Goal: Find specific page/section: Find specific page/section

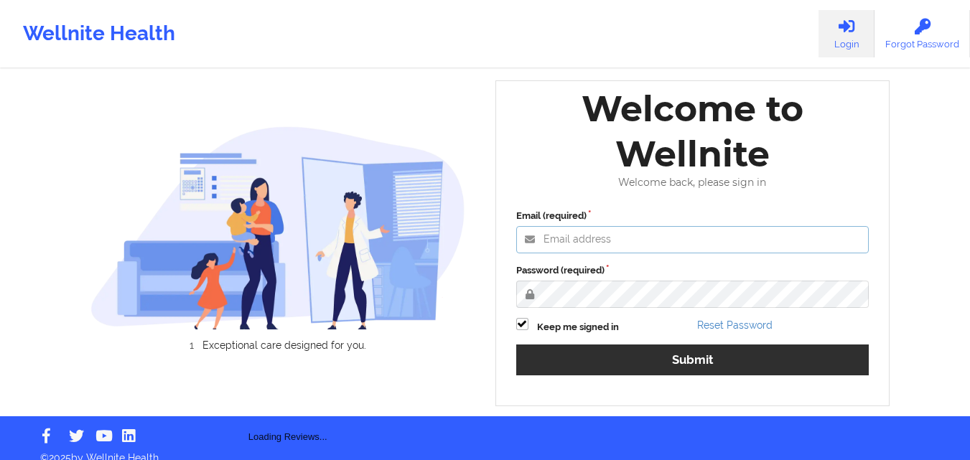
type input "[PERSON_NAME][EMAIL_ADDRESS][PERSON_NAME][DOMAIN_NAME]"
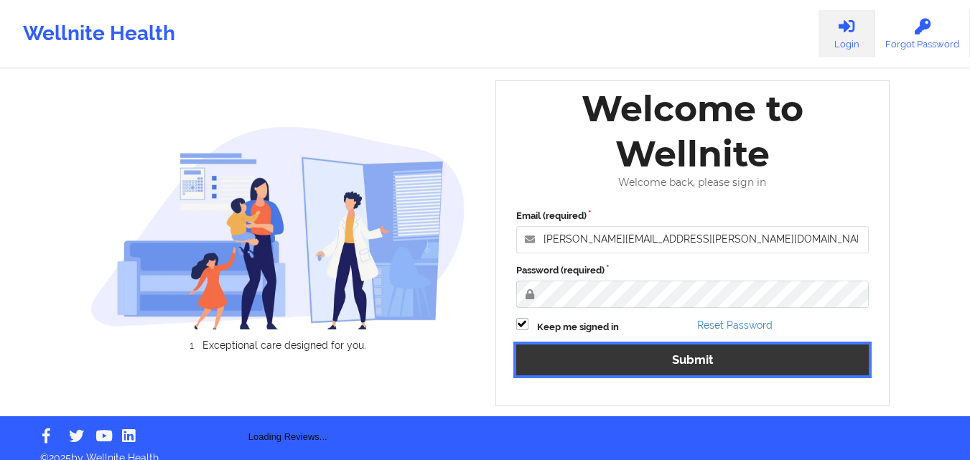
click at [799, 350] on button "Submit" at bounding box center [692, 360] width 353 height 31
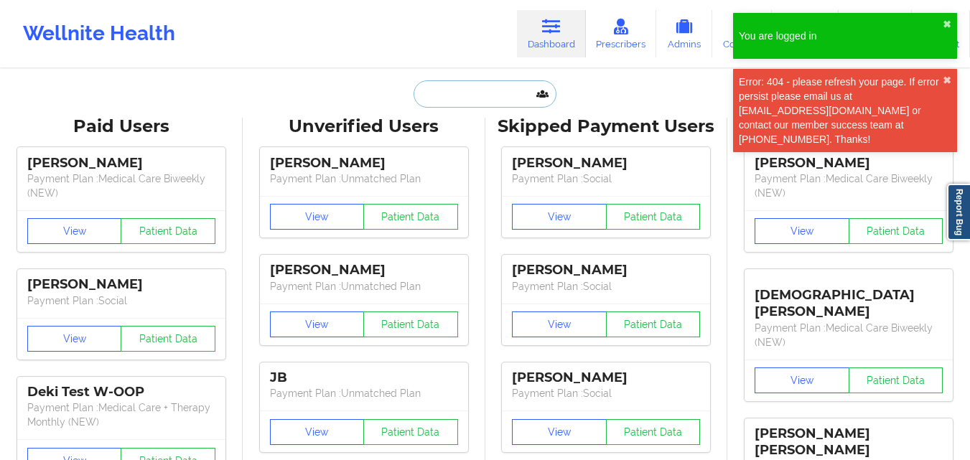
click at [498, 93] on input "text" at bounding box center [485, 93] width 142 height 27
paste input "[EMAIL_ADDRESS][DOMAIN_NAME]"
type input "[EMAIL_ADDRESS][DOMAIN_NAME]"
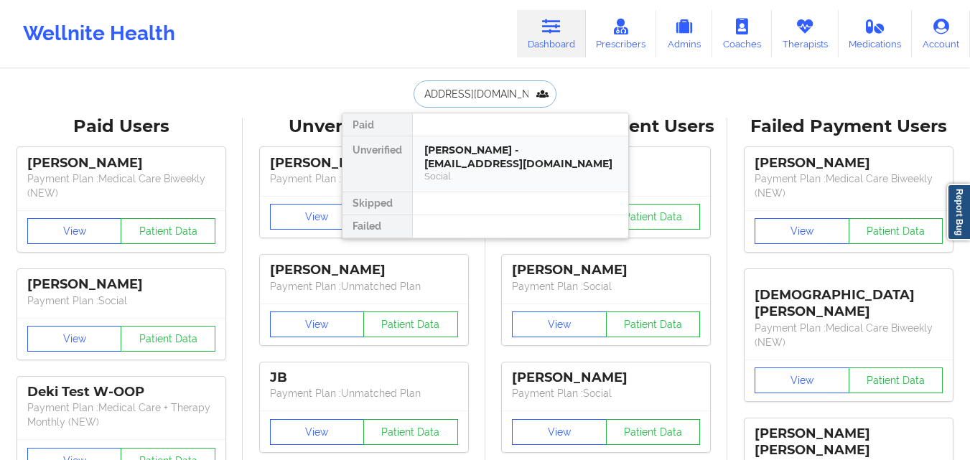
click at [475, 161] on div "[PERSON_NAME] - [EMAIL_ADDRESS][DOMAIN_NAME]" at bounding box center [520, 157] width 192 height 27
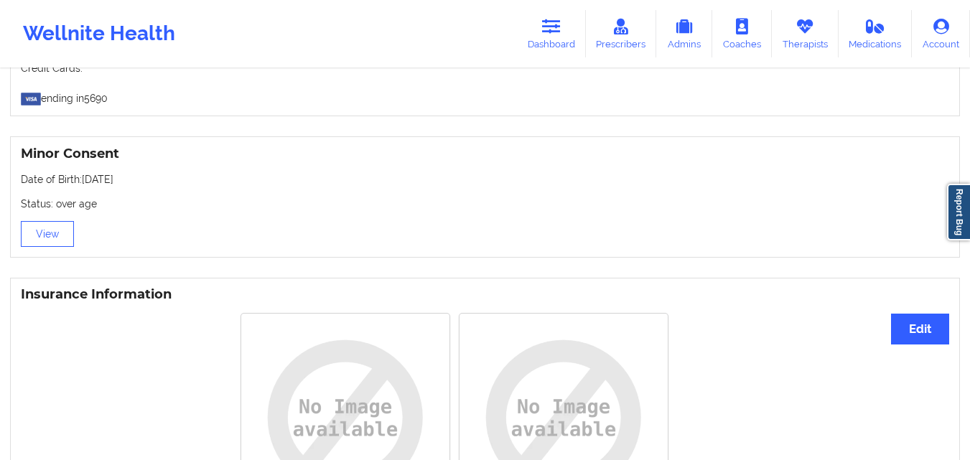
scroll to position [867, 0]
